Goal: Task Accomplishment & Management: Manage account settings

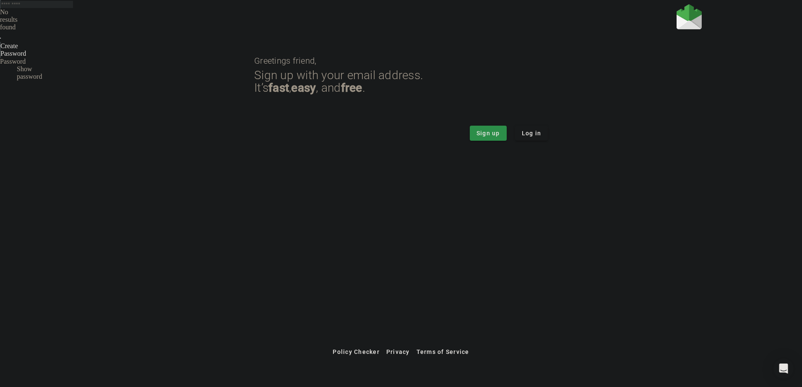
click at [513, 137] on div "Sign up Log in" at bounding box center [400, 133] width 293 height 15
click at [541, 138] on span at bounding box center [531, 133] width 33 height 20
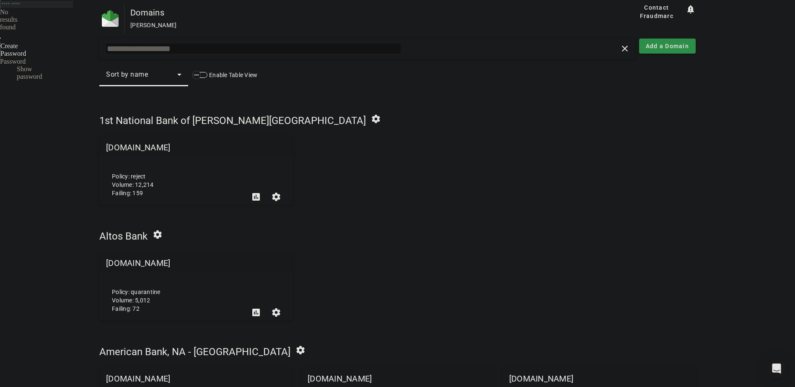
click at [218, 50] on input "text" at bounding box center [253, 49] width 295 height 10
paste input "**********"
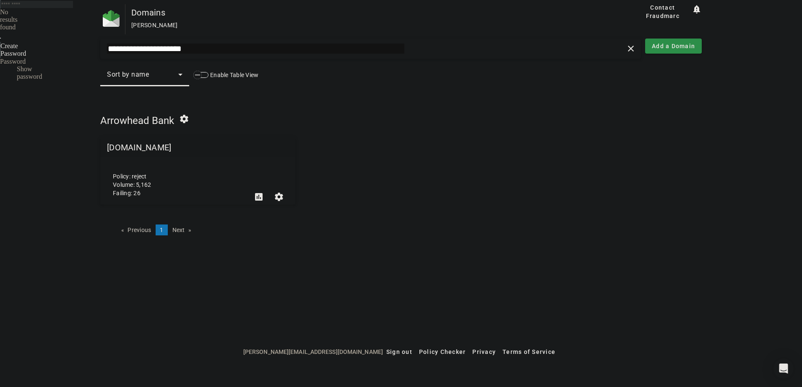
type input "**********"
click at [156, 146] on mat-grid-tile-header "[DOMAIN_NAME]" at bounding box center [197, 148] width 195 height 20
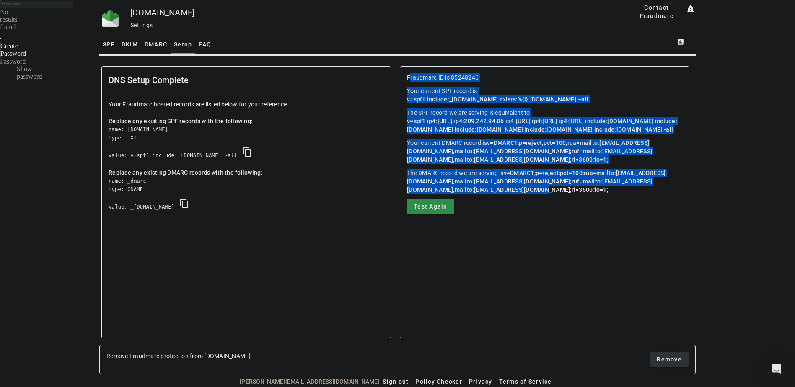
drag, startPoint x: 407, startPoint y: 75, endPoint x: 500, endPoint y: 225, distance: 177.0
click at [500, 221] on mat-card-content "Fraudmarc ID is 85248246 Your current SPF record is v=spf1 include:_s85248246.f…" at bounding box center [544, 144] width 289 height 154
copy mat-card-content "Fraudmarc ID is 85248246 Your current SPF record is v=spf1 include:_s85248246.f…"
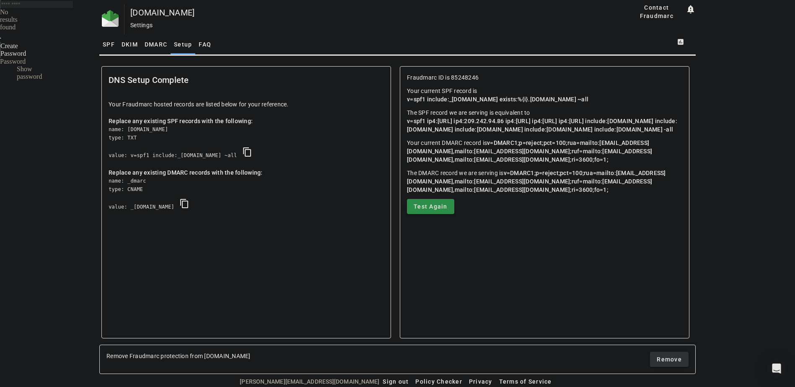
click at [540, 221] on mat-card-content "Fraudmarc ID is 85248246 Your current SPF record is v=spf1 include:_s85248246.f…" at bounding box center [544, 144] width 289 height 154
drag, startPoint x: 468, startPoint y: 129, endPoint x: 460, endPoint y: 138, distance: 12.5
click at [460, 133] on span "v=spf1 ip4:[URL] ip4:209.242.94.86 ip4:[URL] ip4:[URL] ip4:[URL] include:[DOMAI…" at bounding box center [542, 125] width 270 height 15
click at [478, 134] on p "The SPF record we are serving is equivalent to v=spf1 ip4:[URL] ip4:209.242.94.…" at bounding box center [544, 121] width 275 height 25
click at [462, 133] on span "v=spf1 ip4:[URL] ip4:209.242.94.86 ip4:[URL] ip4:[URL] ip4:[URL] include:[DOMAI…" at bounding box center [542, 125] width 270 height 15
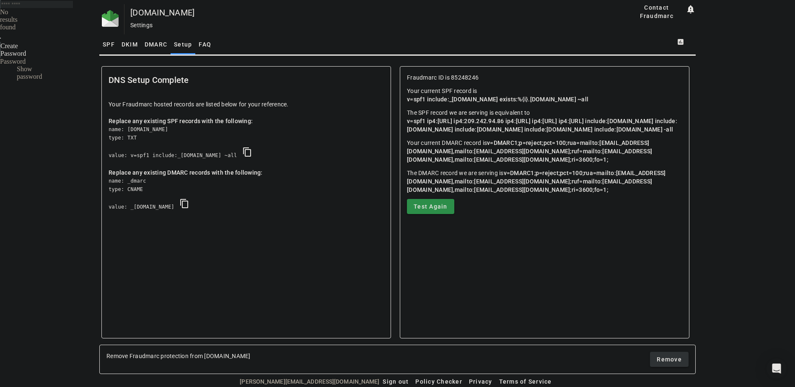
click at [444, 133] on span "v=spf1 ip4:205.196.255.128/25 ip4:209.242.94.86 ip4:66.254.159.128/25 ip4:66.25…" at bounding box center [542, 125] width 270 height 15
click at [449, 133] on span "v=spf1 ip4:205.196.255.128/25 ip4:209.242.94.86 ip4:66.254.159.128/25 ip4:66.25…" at bounding box center [542, 125] width 270 height 15
click at [475, 133] on span "v=spf1 ip4:205.196.255.128/25 ip4:209.242.94.86 ip4:66.254.159.128/25 ip4:66.25…" at bounding box center [542, 125] width 270 height 15
click at [487, 133] on span "v=spf1 ip4:205.196.255.128/25 ip4:209.242.94.86 ip4:66.254.159.128/25 ip4:66.25…" at bounding box center [542, 125] width 270 height 15
drag, startPoint x: 487, startPoint y: 145, endPoint x: 518, endPoint y: 145, distance: 31.5
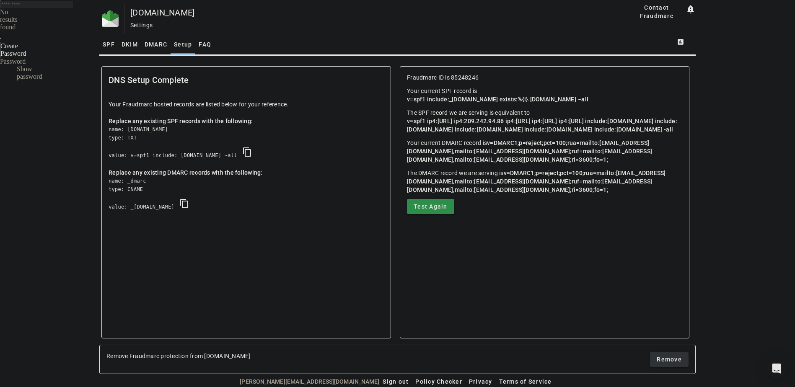
click at [518, 133] on span "v=spf1 ip4:205.196.255.128/25 ip4:209.242.94.86 ip4:66.254.159.128/25 ip4:66.25…" at bounding box center [542, 125] width 270 height 15
click at [107, 43] on span "SPF" at bounding box center [109, 45] width 12 height 6
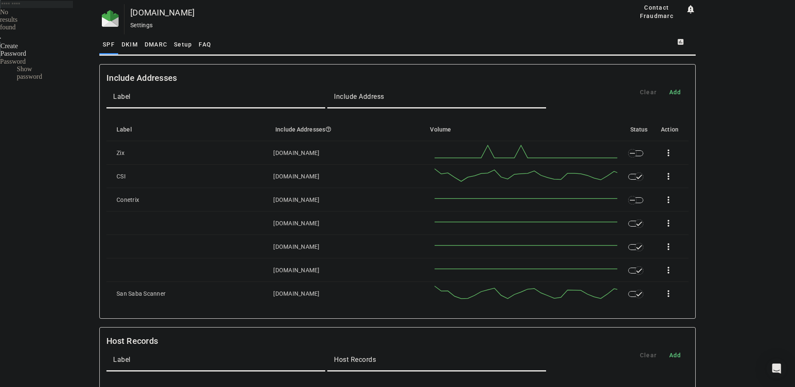
drag, startPoint x: 98, startPoint y: 70, endPoint x: 642, endPoint y: 321, distance: 599.5
copy div
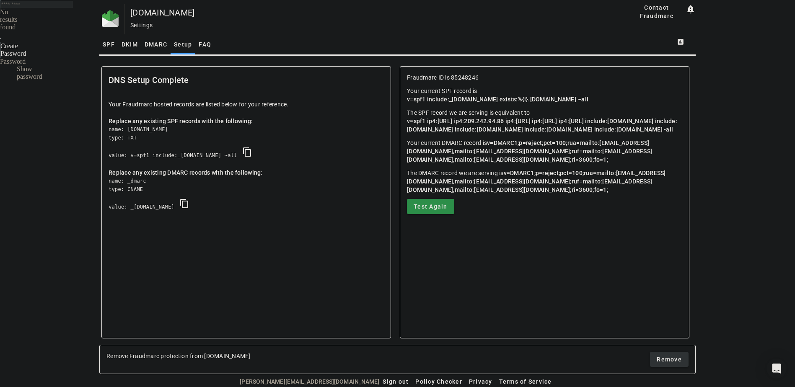
drag, startPoint x: 551, startPoint y: 145, endPoint x: 407, endPoint y: 111, distance: 147.8
click at [407, 111] on p "The SPF record we are serving is equivalent to v=spf1 ip4:[URL] ip4:209.242.94.…" at bounding box center [544, 121] width 275 height 25
copy p "The SPF record we are serving is equivalent to v=spf1 ip4:[URL] ip4:209.242.94.…"
